Goal: Find specific page/section: Find specific page/section

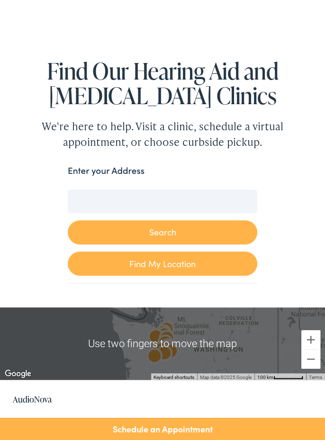
scroll to position [65, 0]
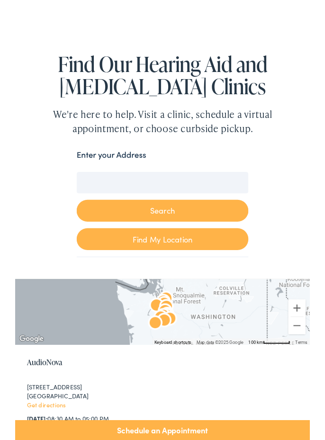
click at [107, 201] on input "Enter your Address" at bounding box center [162, 201] width 189 height 24
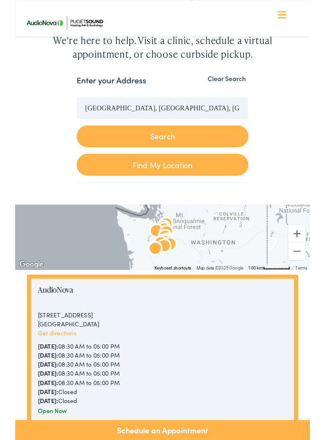
scroll to position [0, 0]
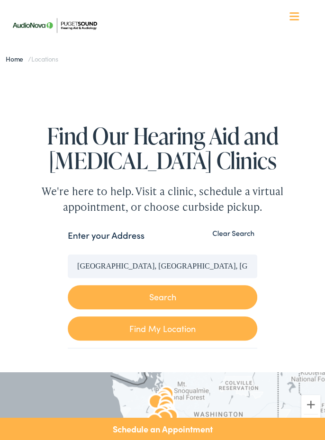
click at [169, 296] on button "Search" at bounding box center [162, 297] width 189 height 24
click at [154, 298] on button "Search" at bounding box center [162, 297] width 189 height 24
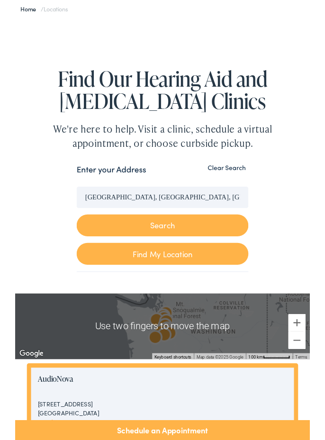
scroll to position [51, 0]
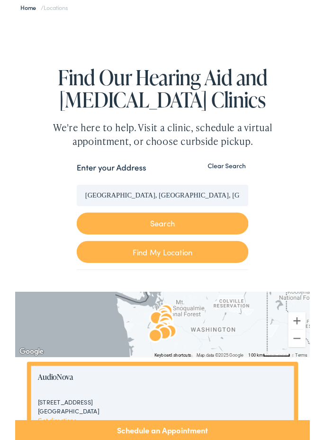
click at [163, 281] on link "Find My Location" at bounding box center [162, 278] width 189 height 24
click at [143, 214] on input "[GEOGRAPHIC_DATA], [US_STATE]" at bounding box center [162, 216] width 189 height 24
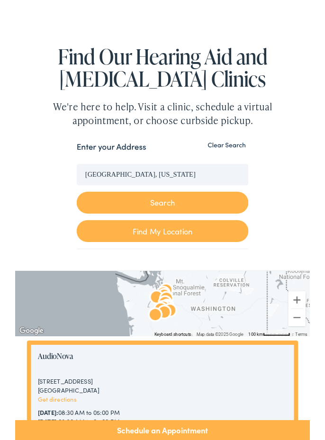
scroll to position [96, 0]
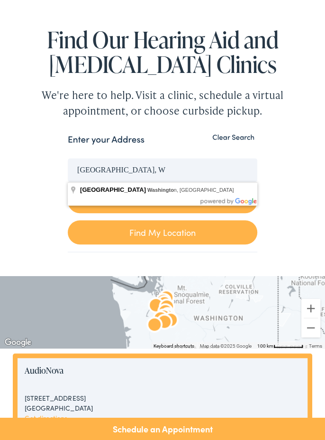
type input "[GEOGRAPHIC_DATA],"
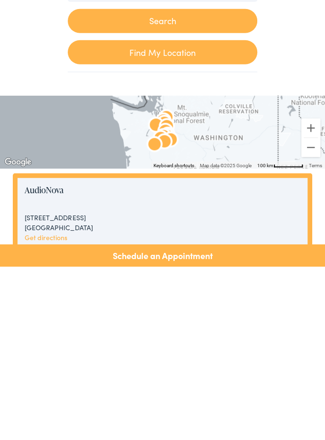
scroll to position [106, 0]
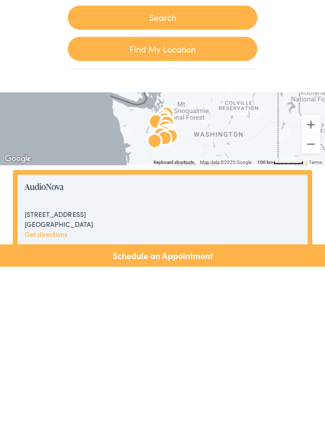
click at [266, 321] on div at bounding box center [162, 302] width 325 height 72
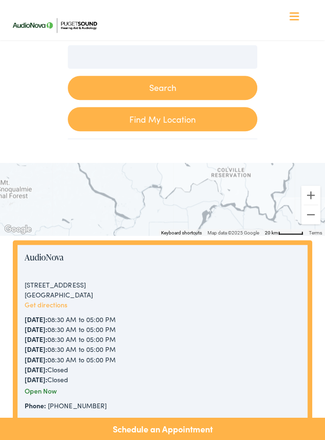
scroll to position [208, 0]
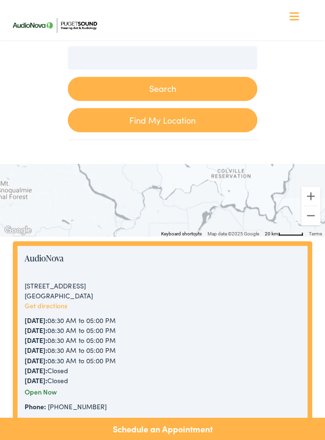
click at [99, 226] on div at bounding box center [162, 200] width 325 height 72
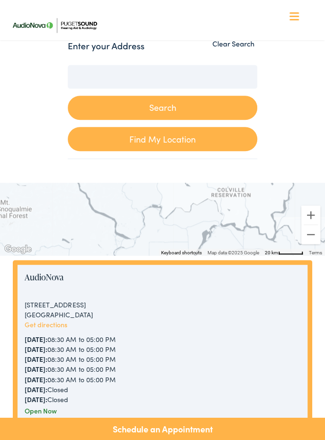
scroll to position [176, 0]
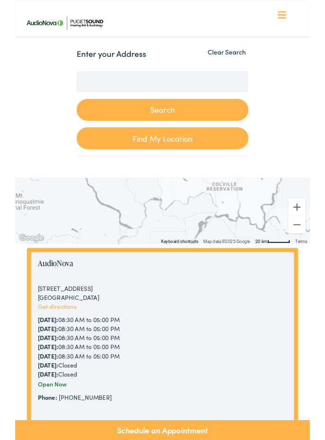
click at [217, 440] on div "Phone: [PHONE_NUMBER]" at bounding box center [162, 438] width 275 height 10
click at [165, 217] on div at bounding box center [162, 232] width 325 height 72
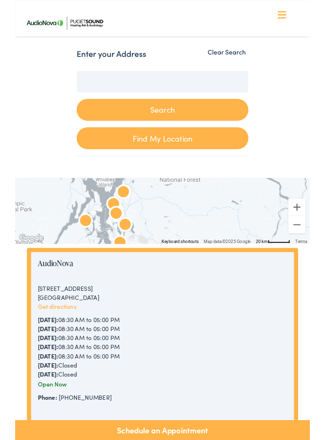
click at [152, 257] on div at bounding box center [162, 232] width 325 height 72
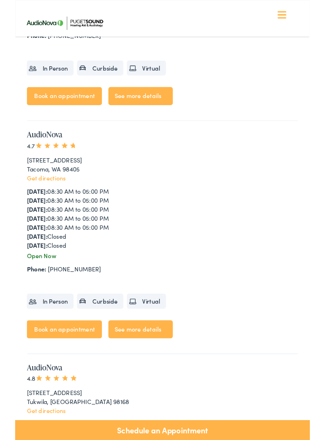
scroll to position [3145, 0]
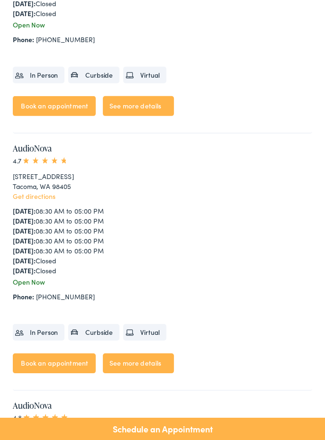
click at [138, 364] on link "See more details" at bounding box center [138, 363] width 71 height 20
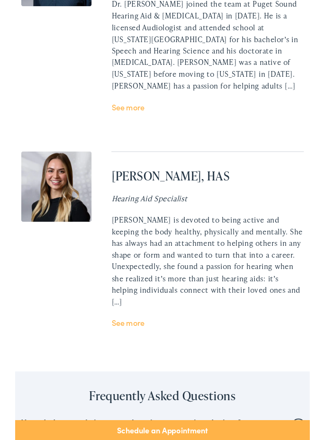
scroll to position [2439, 0]
